Goal: Information Seeking & Learning: Learn about a topic

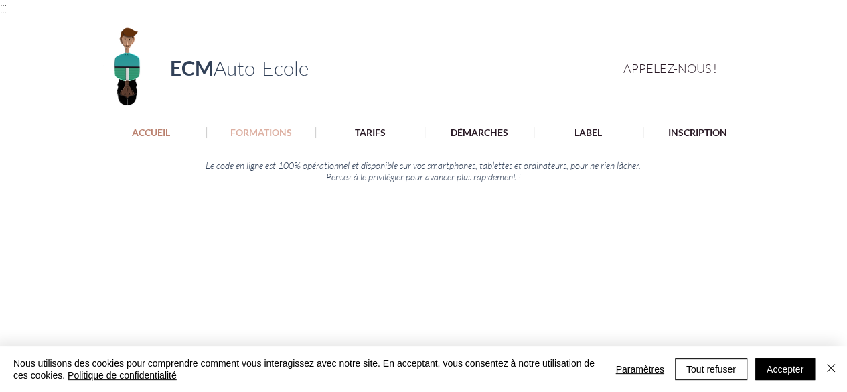
click at [272, 127] on p "FORMATIONS" at bounding box center [261, 132] width 75 height 11
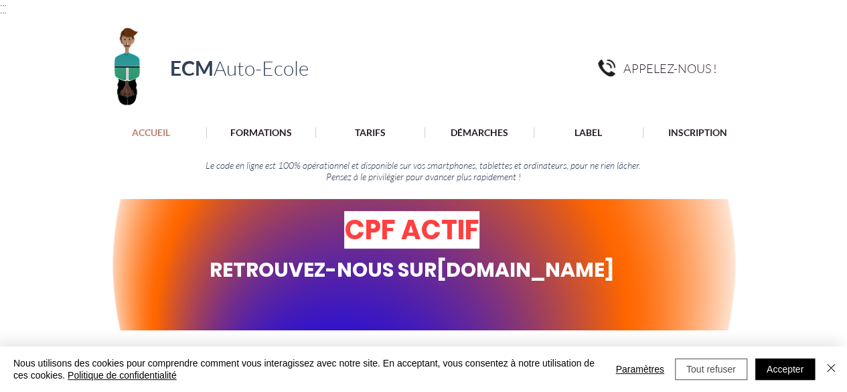
click at [700, 365] on button "Tout refuser" at bounding box center [711, 368] width 72 height 21
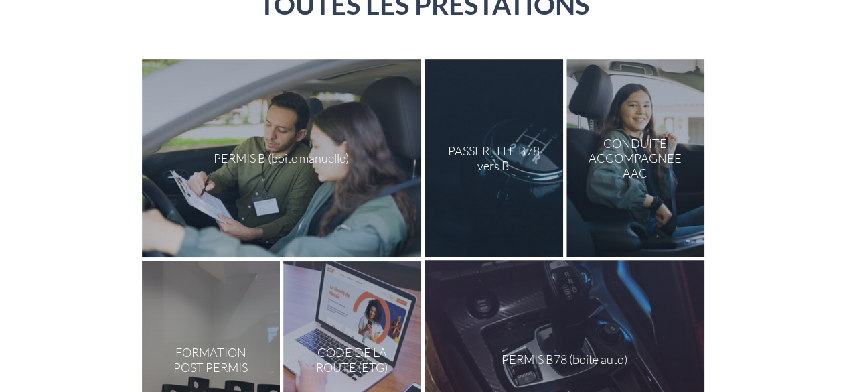
scroll to position [218, 0]
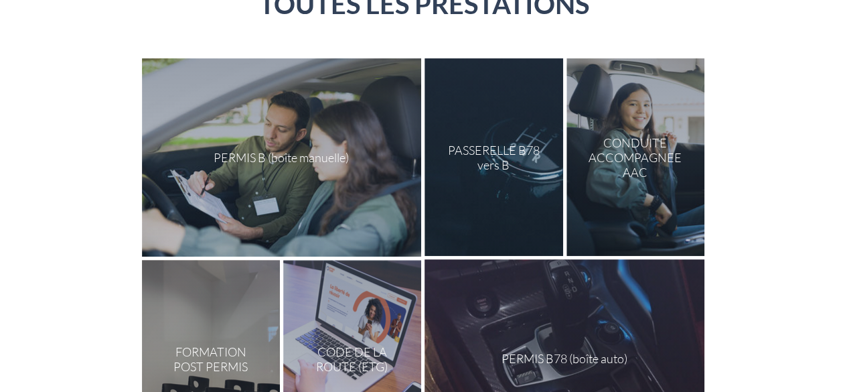
click at [304, 183] on div at bounding box center [281, 157] width 279 height 198
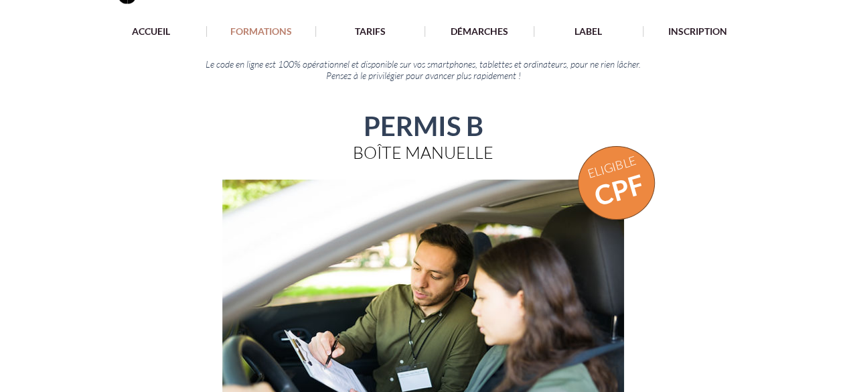
scroll to position [95, 0]
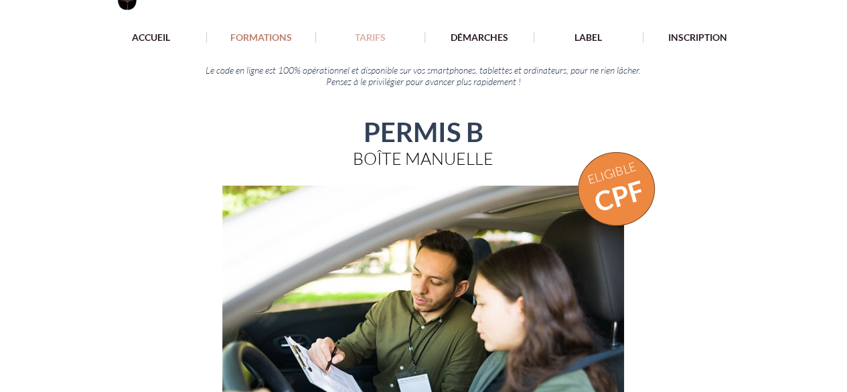
click at [358, 41] on p "TARIFS" at bounding box center [370, 37] width 44 height 11
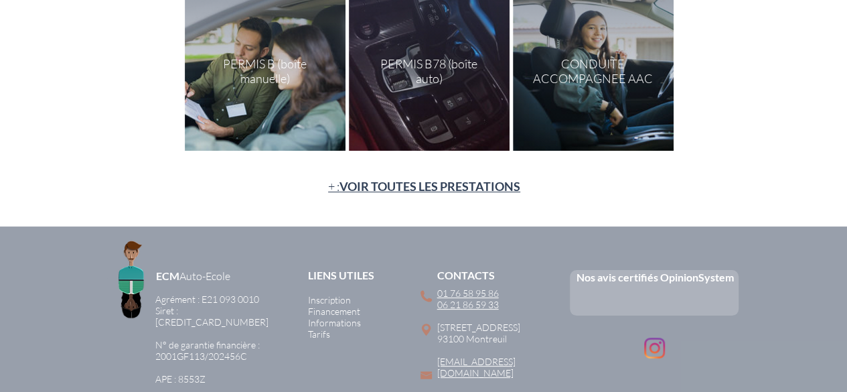
scroll to position [284, 0]
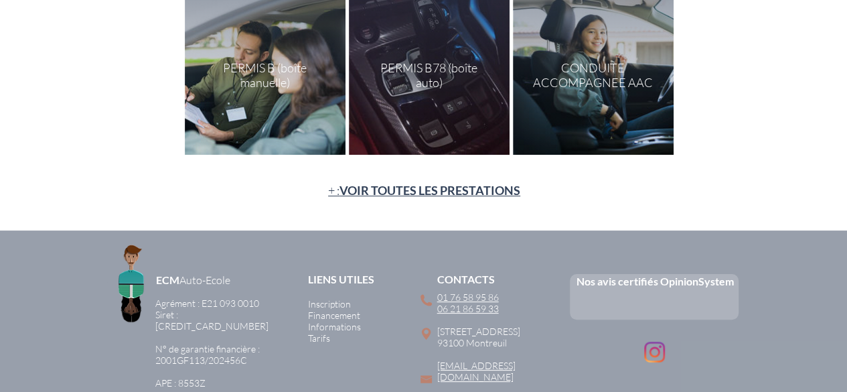
click at [262, 63] on div "main content" at bounding box center [265, 75] width 161 height 160
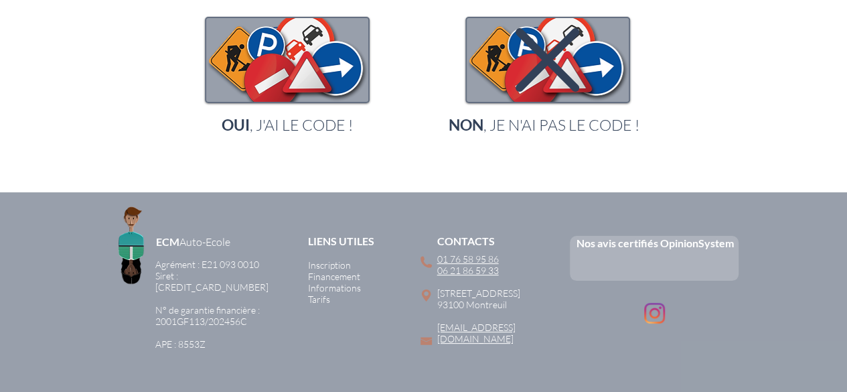
scroll to position [259, 0]
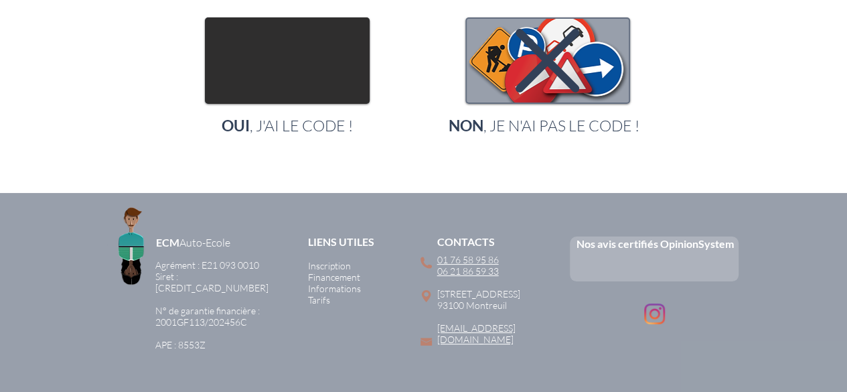
click at [312, 78] on img "main content" at bounding box center [287, 61] width 162 height 84
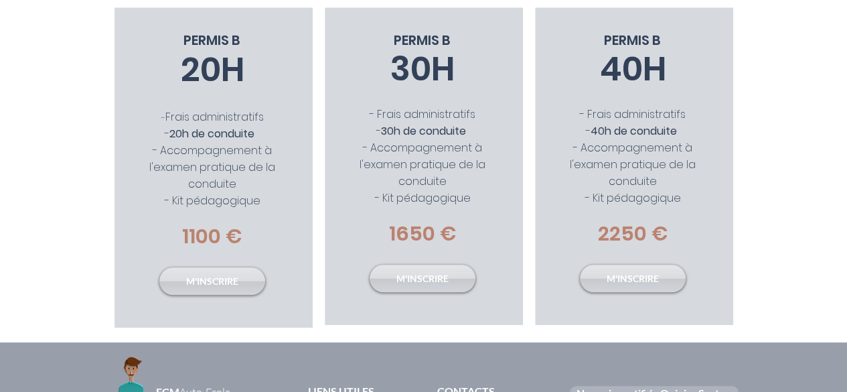
scroll to position [310, 0]
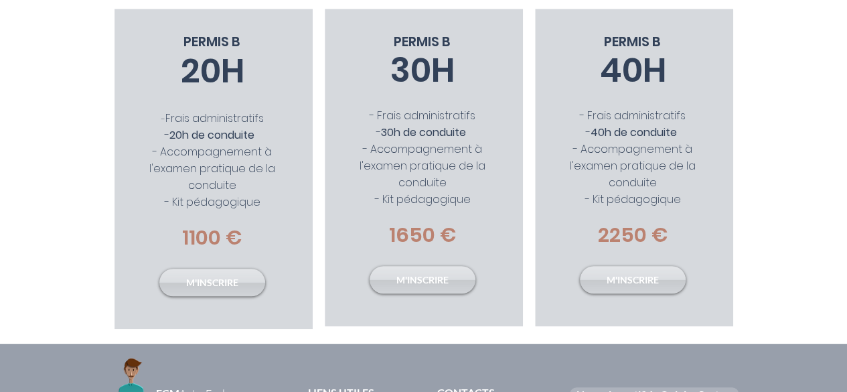
click at [774, 54] on div at bounding box center [423, 176] width 847 height 335
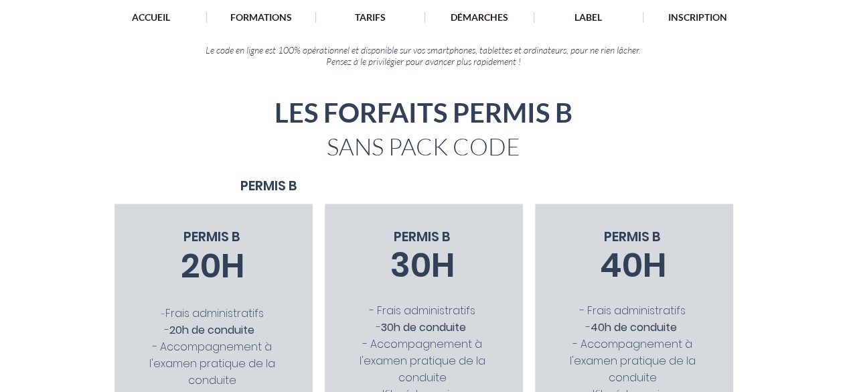
scroll to position [0, 0]
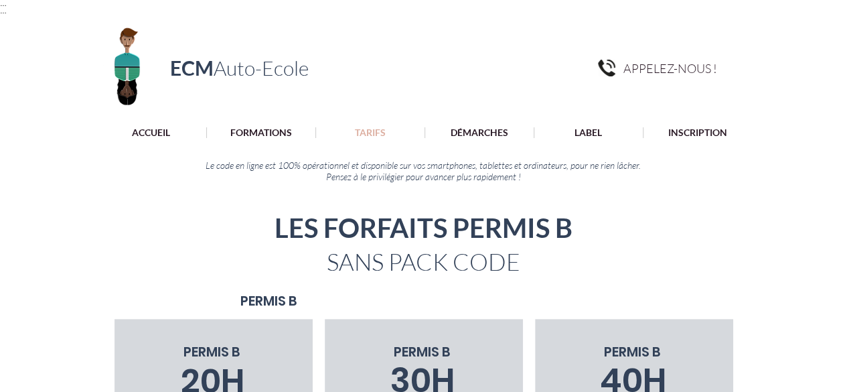
click at [367, 129] on p "TARIFS" at bounding box center [370, 132] width 44 height 11
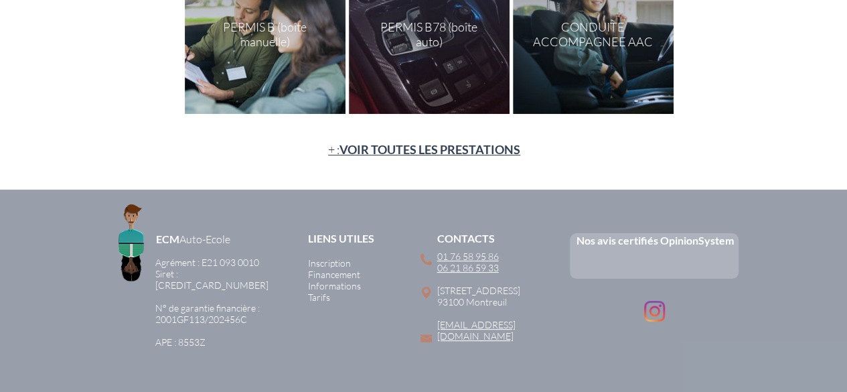
scroll to position [324, 0]
click at [397, 145] on span "VOIR TOUTES LES PRESTATIONS" at bounding box center [429, 150] width 181 height 15
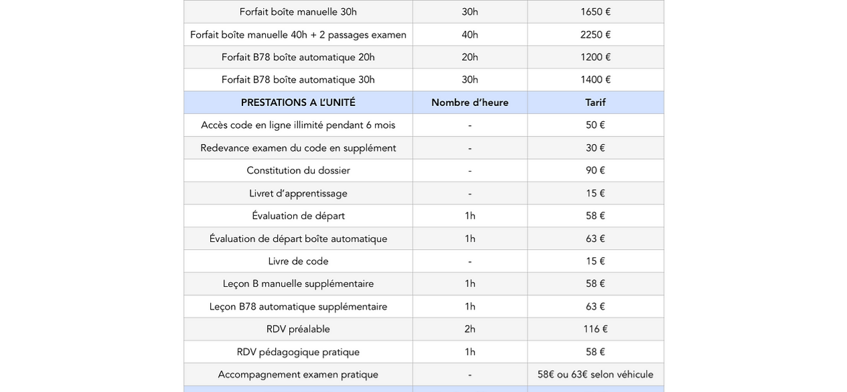
scroll to position [518, 0]
